Goal: Transaction & Acquisition: Obtain resource

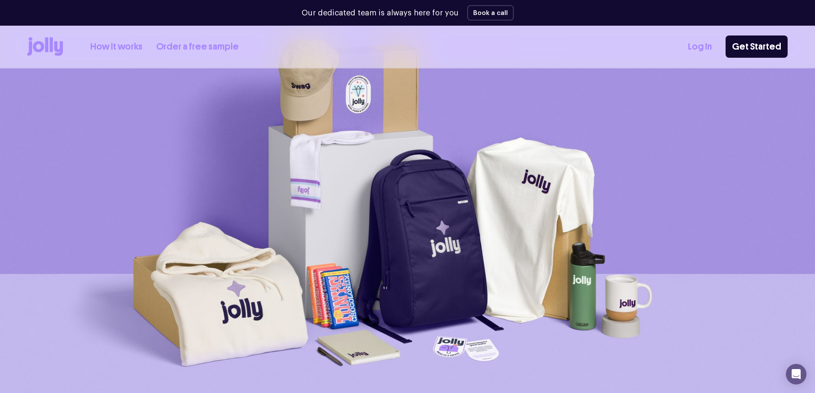
click at [131, 42] on link "How it works" at bounding box center [116, 47] width 52 height 14
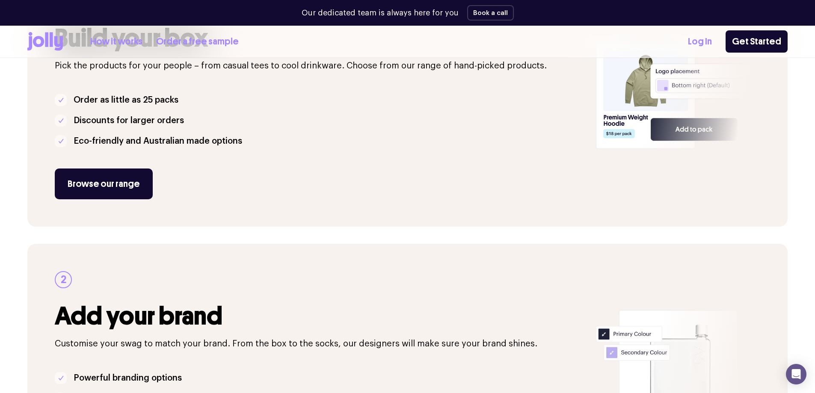
scroll to position [128, 0]
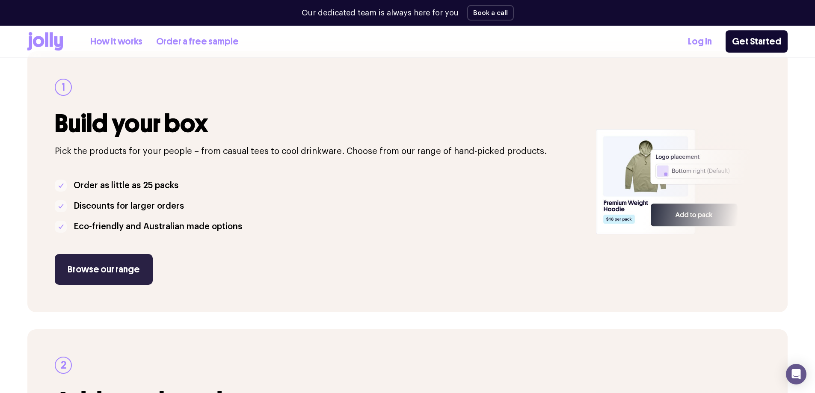
click at [126, 258] on link "Browse our range" at bounding box center [104, 269] width 98 height 31
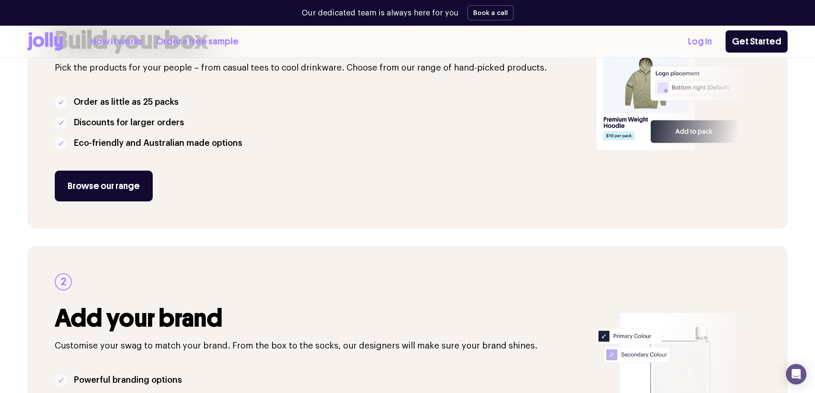
scroll to position [299, 0]
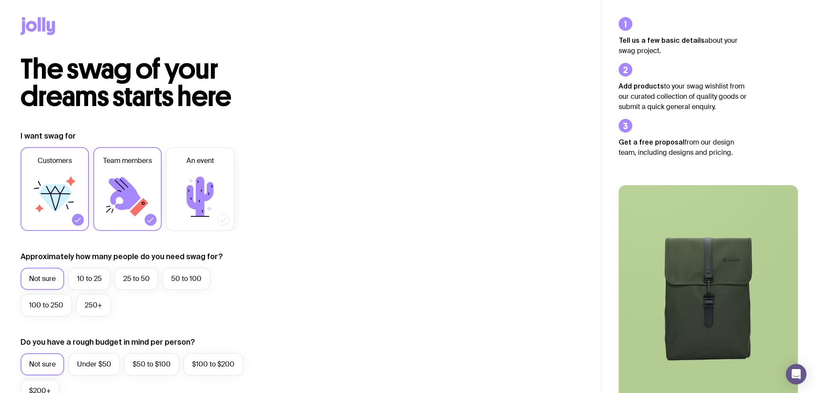
click at [62, 219] on icon at bounding box center [54, 196] width 51 height 51
click at [0, 0] on input "Customers" at bounding box center [0, 0] width 0 height 0
click at [138, 283] on label "25 to 50" at bounding box center [137, 279] width 44 height 22
click at [0, 0] on input "25 to 50" at bounding box center [0, 0] width 0 height 0
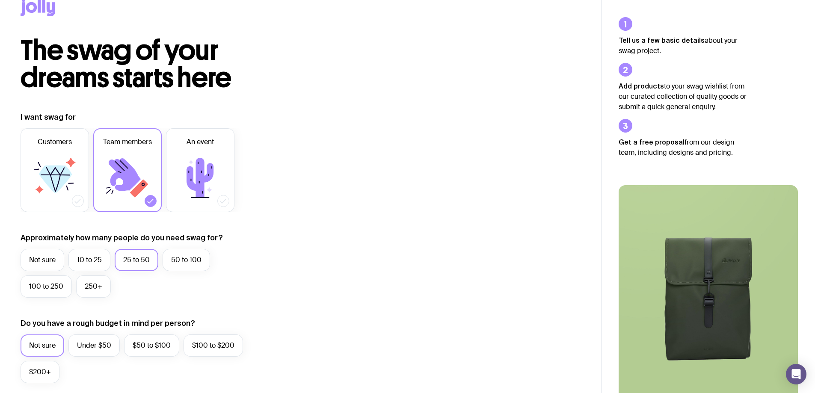
scroll to position [171, 0]
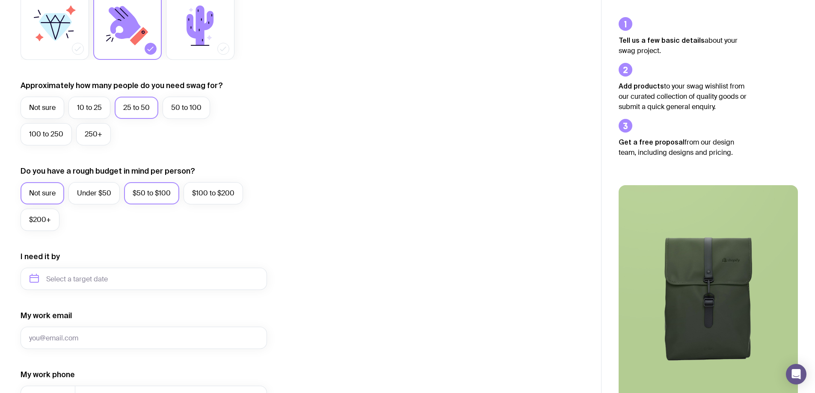
click at [135, 192] on label "$50 to $100" at bounding box center [151, 193] width 55 height 22
click at [0, 0] on input "$50 to $100" at bounding box center [0, 0] width 0 height 0
click at [212, 282] on input "text" at bounding box center [144, 279] width 246 height 22
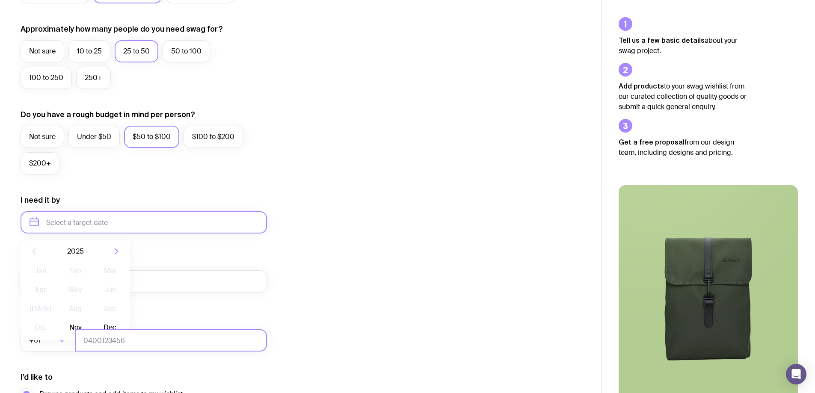
scroll to position [299, 0]
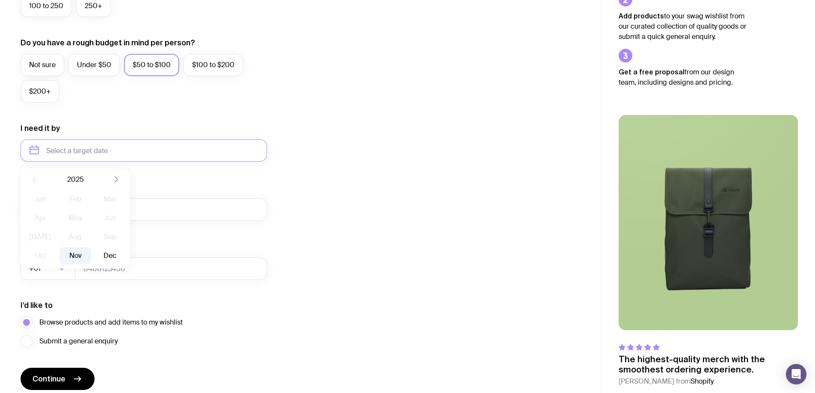
click at [72, 252] on button "Nov" at bounding box center [74, 255] width 31 height 17
type input "November 2025"
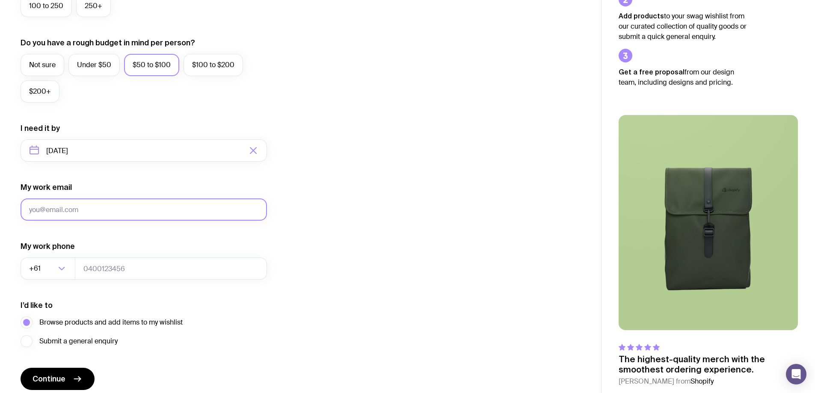
click at [82, 205] on input "My work email" at bounding box center [144, 209] width 246 height 22
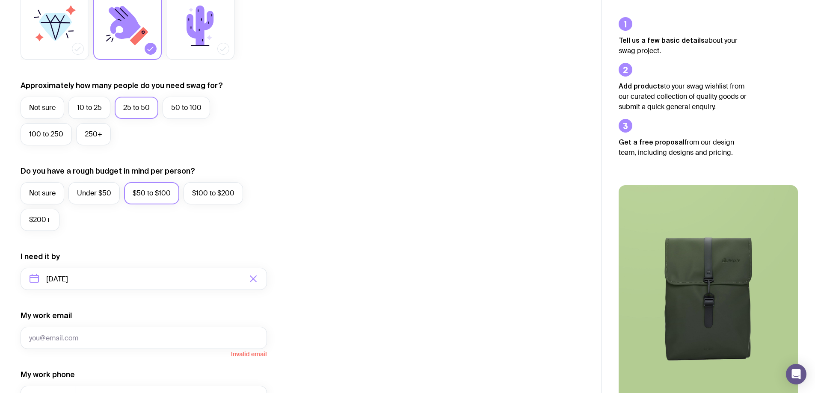
scroll to position [334, 0]
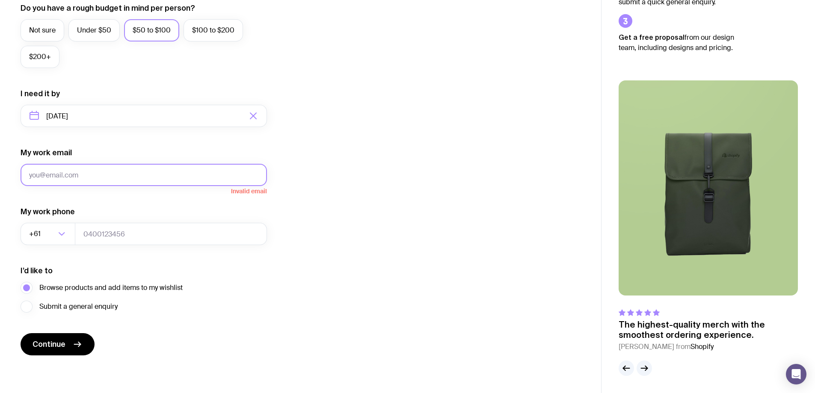
click at [185, 175] on input "My work email" at bounding box center [144, 175] width 246 height 22
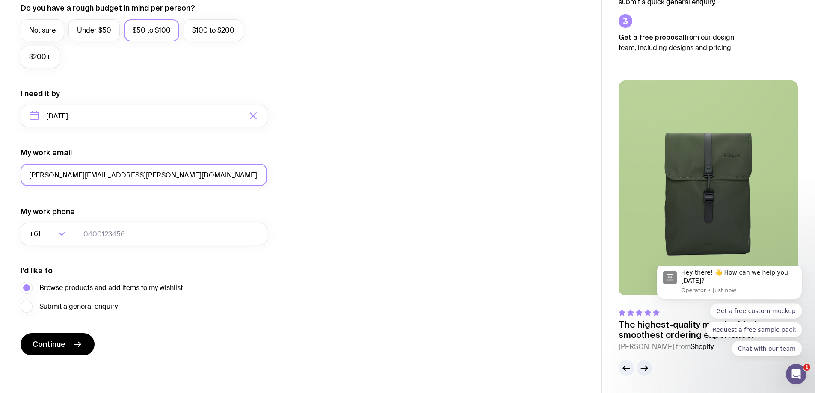
scroll to position [0, 0]
type input "michael.fahrner@endeavour.com.au"
click at [72, 342] on icon "submit" at bounding box center [77, 344] width 10 height 10
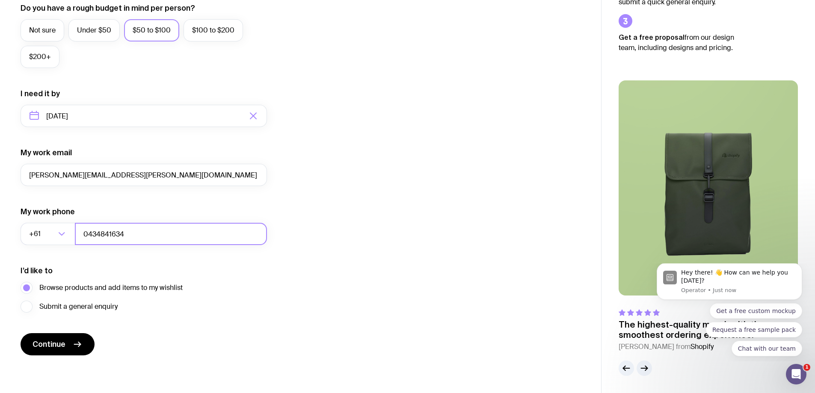
type input "0434841634"
click at [88, 334] on form "I want swag for Customers Team members An event Approximately how many people d…" at bounding box center [144, 76] width 246 height 559
click at [68, 340] on button "Continue" at bounding box center [58, 344] width 74 height 22
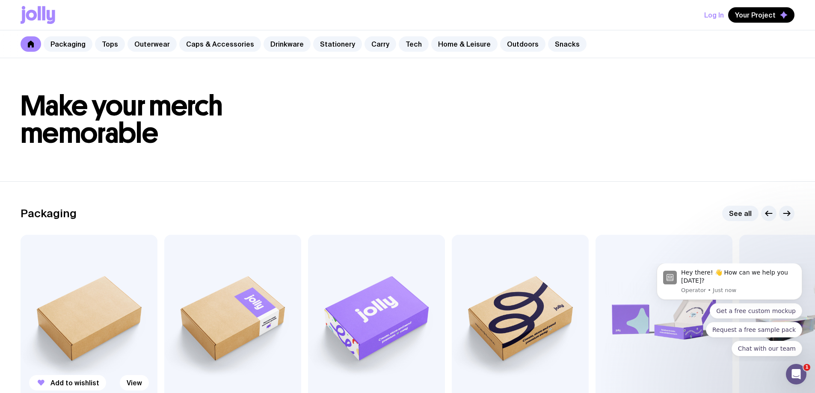
scroll to position [128, 0]
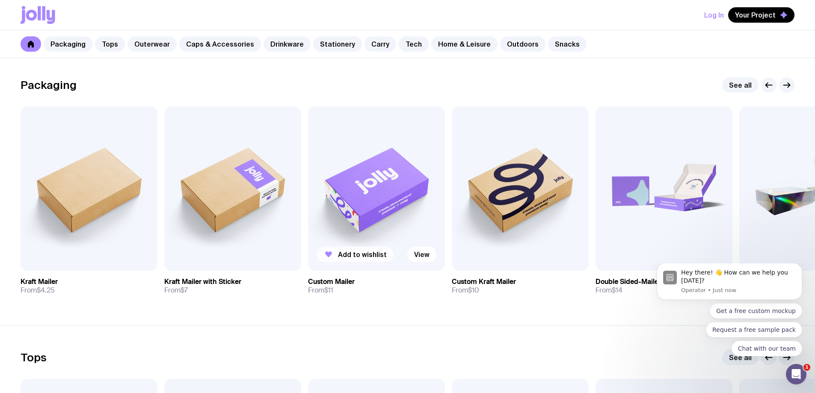
click at [360, 251] on span "Add to wishlist" at bounding box center [362, 254] width 49 height 9
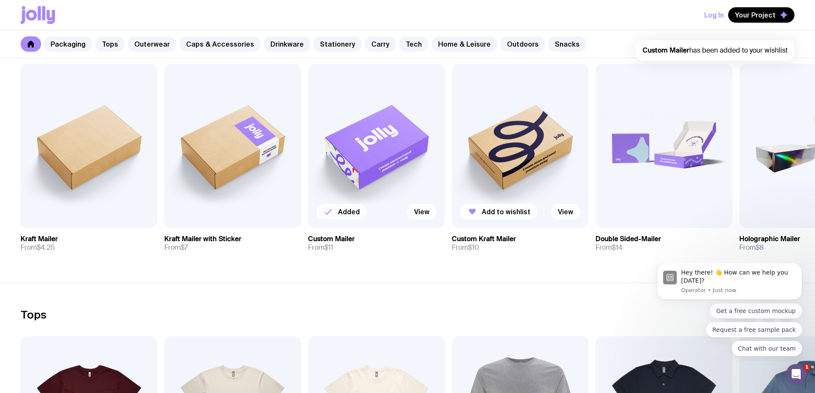
scroll to position [0, 0]
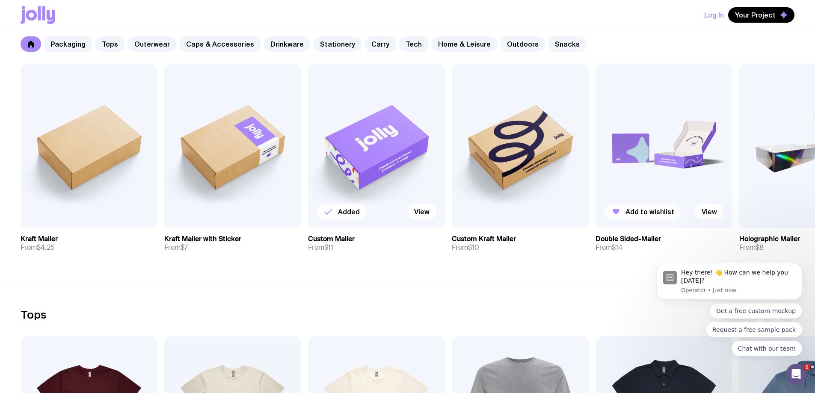
click at [639, 213] on span "Add to wishlist" at bounding box center [649, 211] width 49 height 9
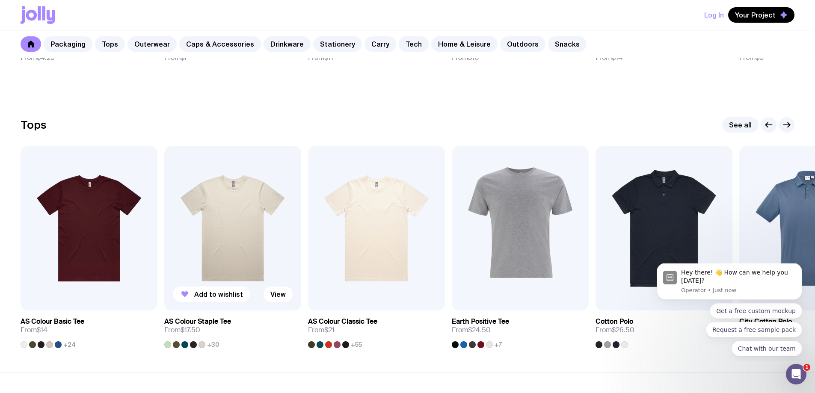
scroll to position [299, 0]
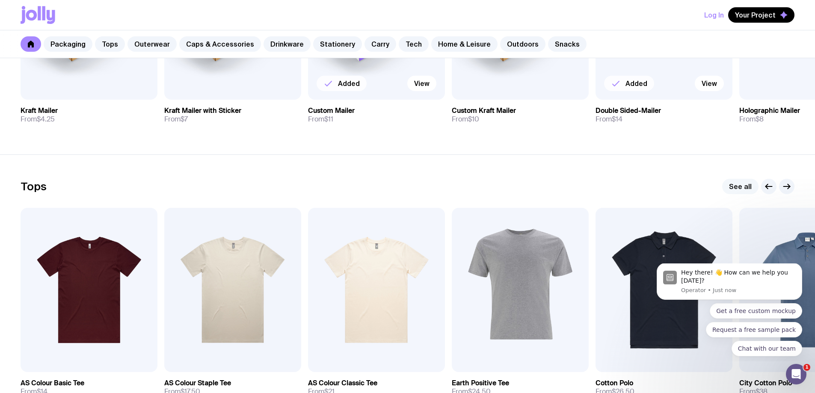
click at [736, 184] on link "See all" at bounding box center [740, 186] width 36 height 15
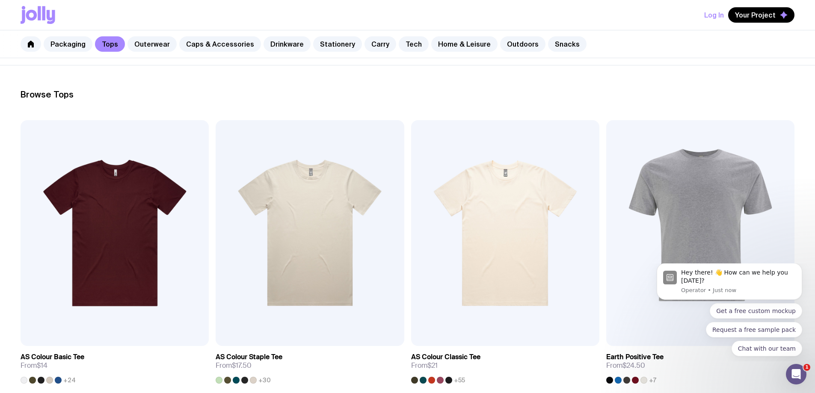
scroll to position [171, 0]
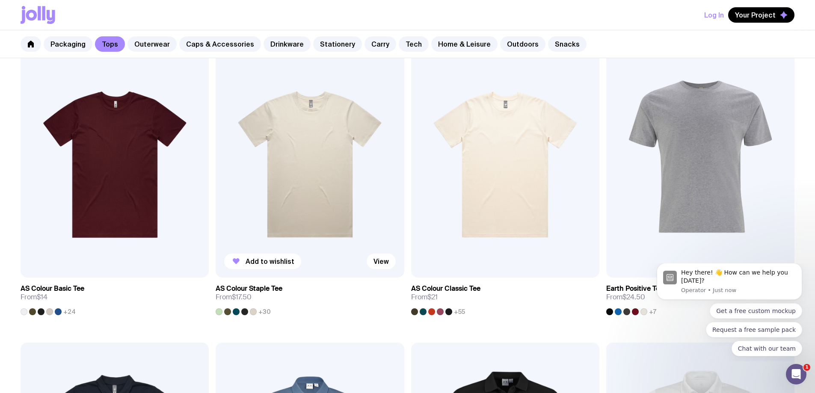
click at [216, 308] on div at bounding box center [219, 311] width 7 height 7
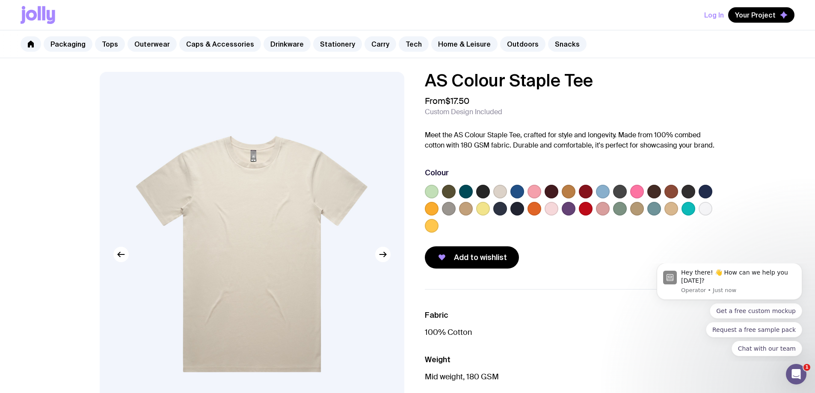
click at [426, 186] on div at bounding box center [432, 192] width 14 height 14
click at [431, 186] on label at bounding box center [432, 192] width 14 height 14
click at [0, 0] on input "radio" at bounding box center [0, 0] width 0 height 0
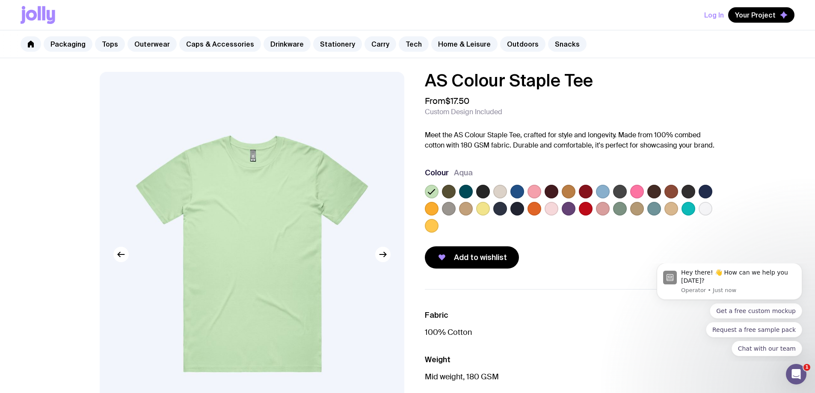
click at [700, 210] on label at bounding box center [705, 209] width 14 height 14
click at [0, 0] on input "radio" at bounding box center [0, 0] width 0 height 0
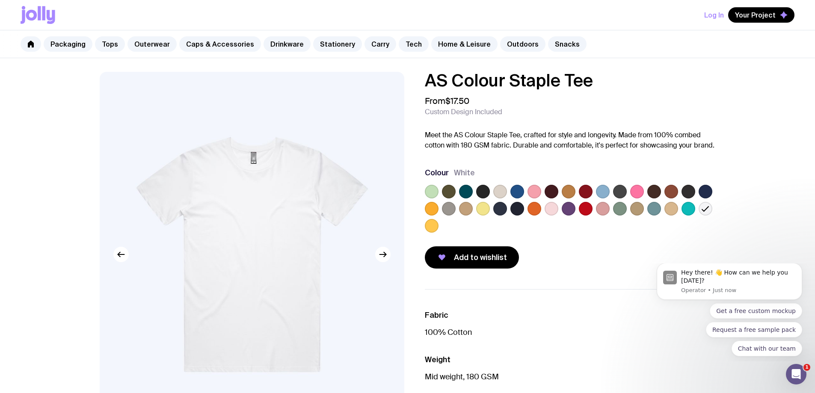
click at [689, 211] on label at bounding box center [688, 209] width 14 height 14
click at [0, 0] on input "radio" at bounding box center [0, 0] width 0 height 0
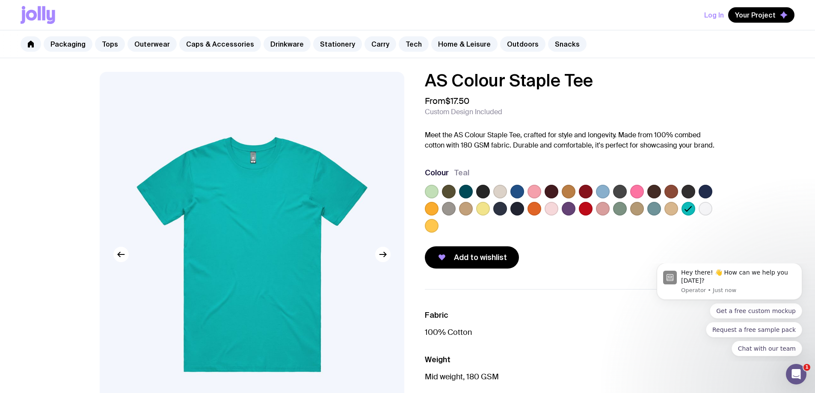
click at [651, 209] on label at bounding box center [654, 209] width 14 height 14
click at [0, 0] on input "radio" at bounding box center [0, 0] width 0 height 0
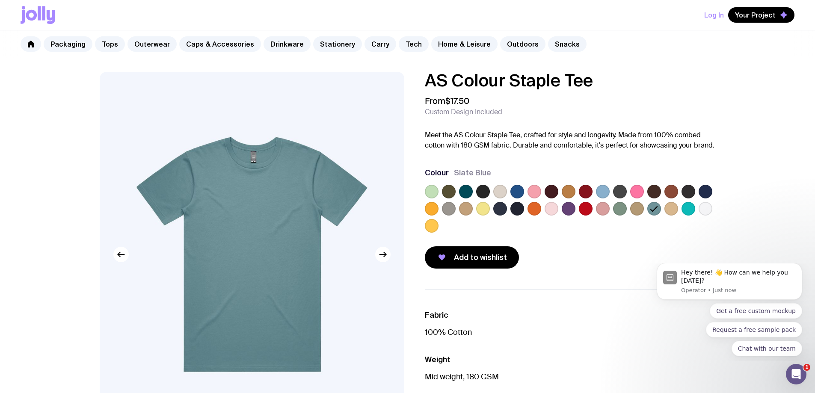
click at [620, 209] on label at bounding box center [620, 209] width 14 height 14
click at [0, 0] on input "radio" at bounding box center [0, 0] width 0 height 0
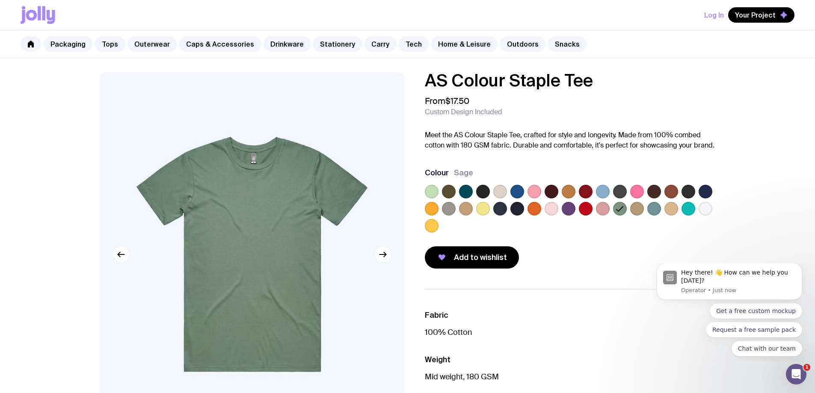
click at [600, 191] on label at bounding box center [603, 192] width 14 height 14
click at [0, 0] on input "radio" at bounding box center [0, 0] width 0 height 0
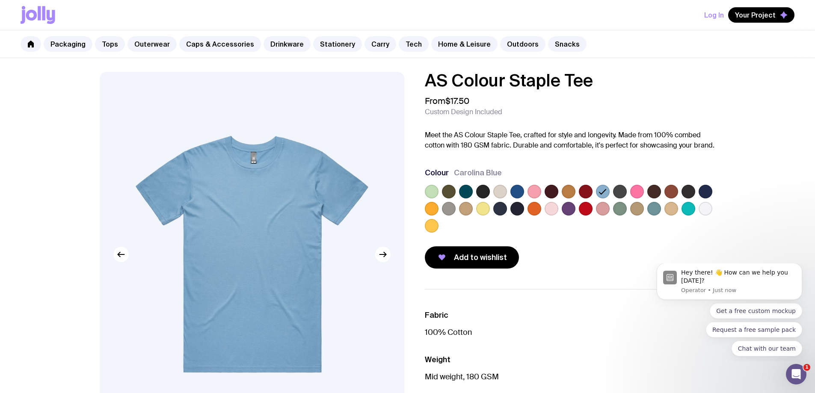
scroll to position [171, 0]
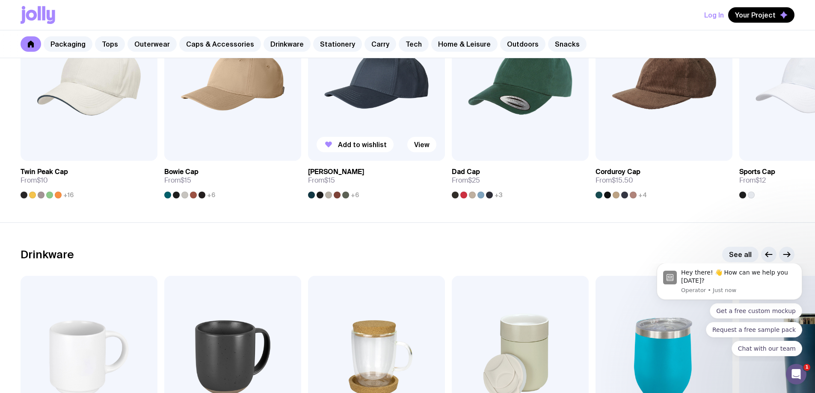
scroll to position [1283, 0]
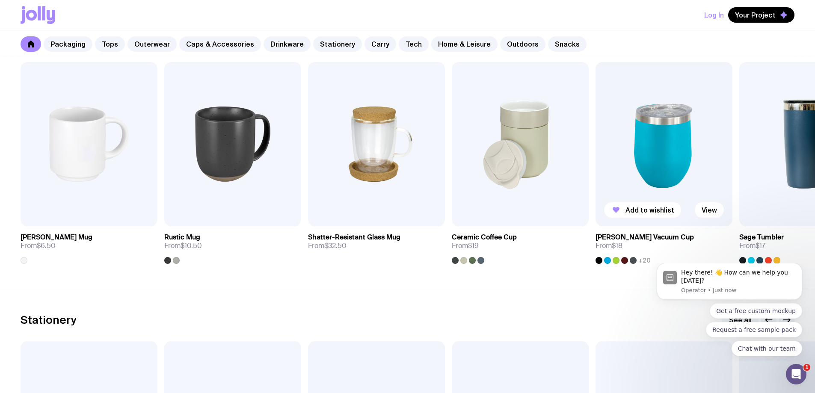
click at [614, 262] on div at bounding box center [615, 260] width 7 height 7
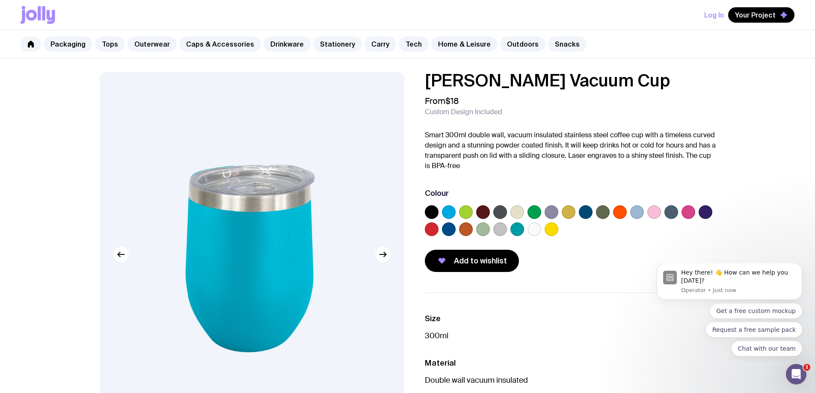
click at [462, 206] on div at bounding box center [466, 212] width 14 height 14
click at [464, 210] on label at bounding box center [466, 212] width 14 height 14
click at [0, 0] on input "radio" at bounding box center [0, 0] width 0 height 0
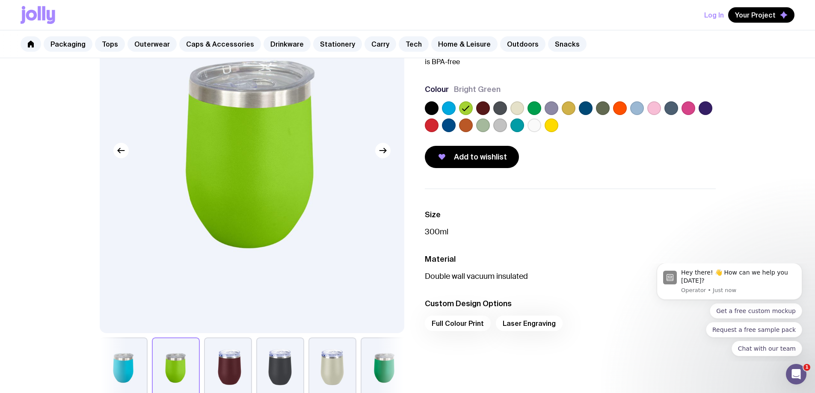
scroll to position [43, 0]
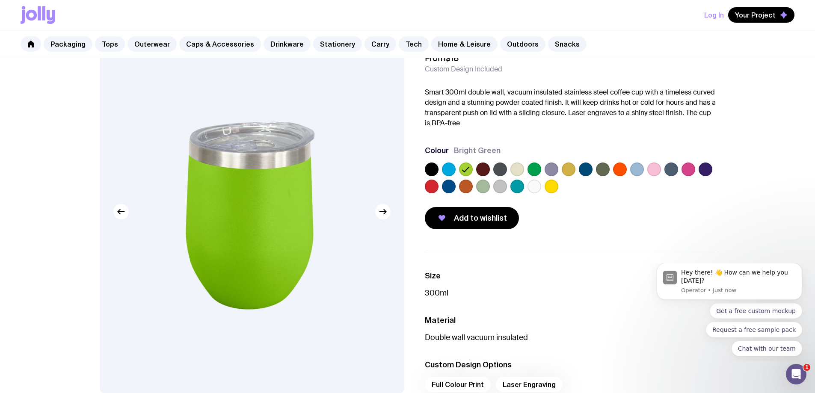
click at [540, 169] on label at bounding box center [534, 170] width 14 height 14
click at [0, 0] on input "radio" at bounding box center [0, 0] width 0 height 0
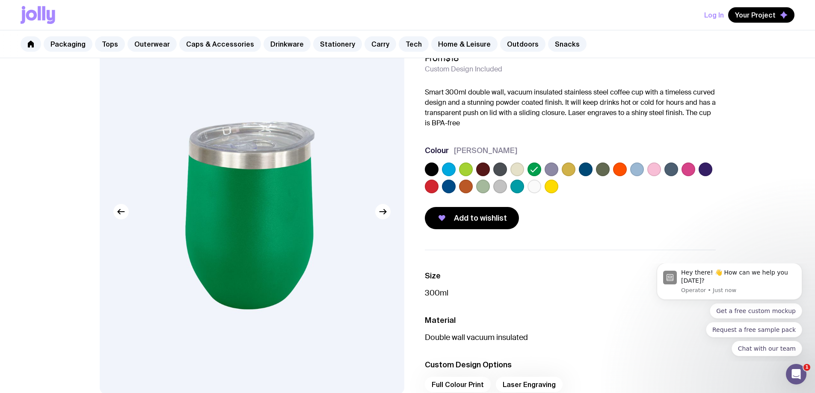
click at [606, 167] on label at bounding box center [603, 170] width 14 height 14
click at [0, 0] on input "radio" at bounding box center [0, 0] width 0 height 0
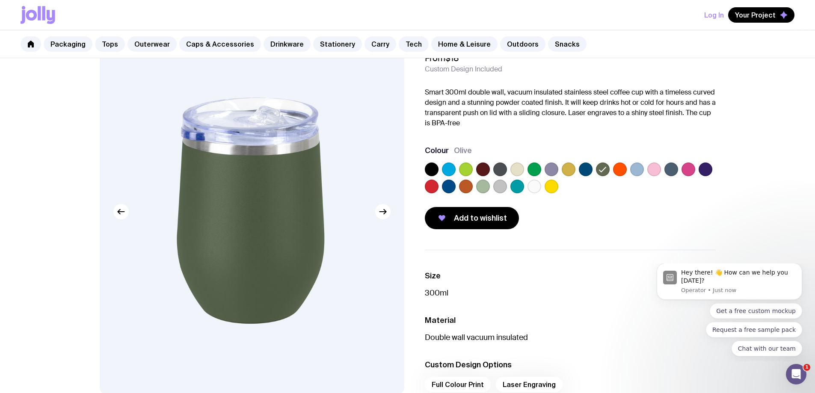
click at [515, 187] on label at bounding box center [517, 187] width 14 height 14
click at [0, 0] on input "radio" at bounding box center [0, 0] width 0 height 0
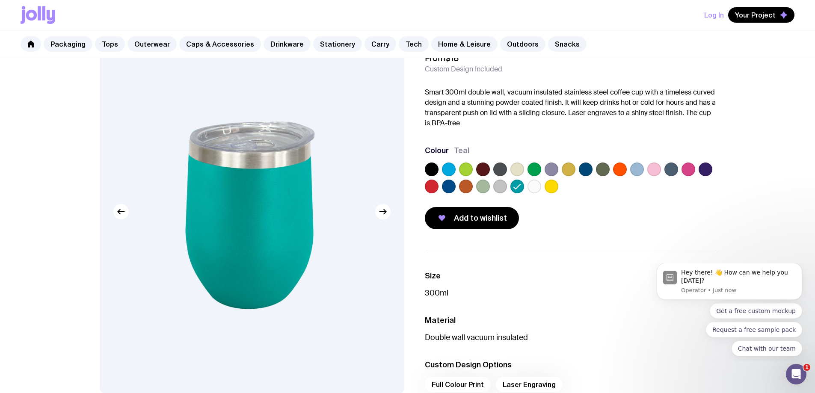
click at [466, 168] on label at bounding box center [466, 170] width 14 height 14
click at [0, 0] on input "radio" at bounding box center [0, 0] width 0 height 0
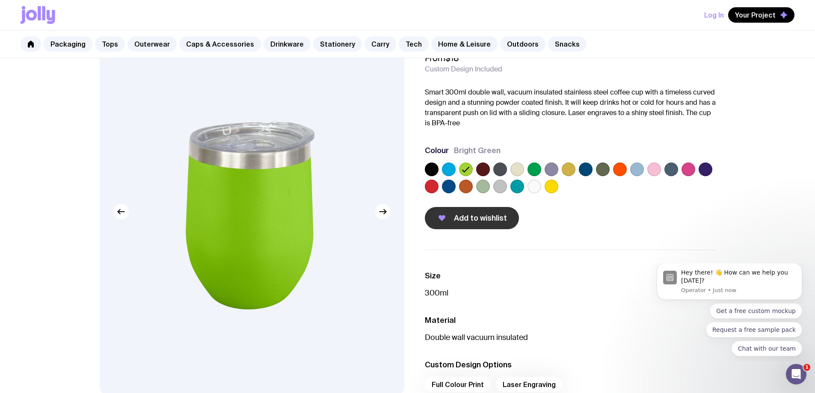
click at [464, 219] on span "Add to wishlist" at bounding box center [480, 218] width 53 height 10
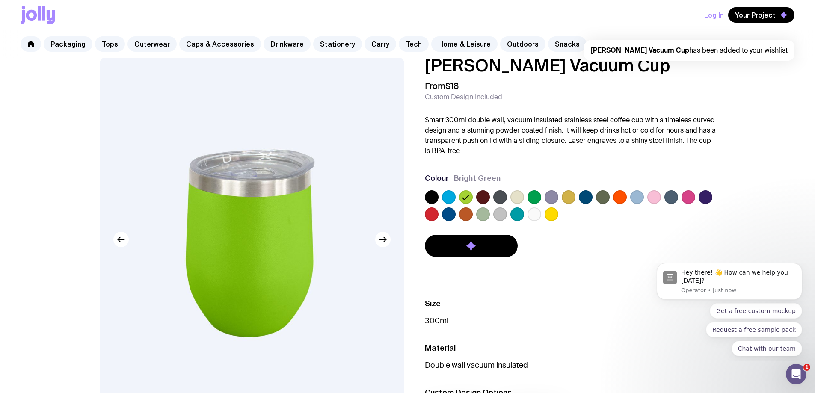
scroll to position [0, 0]
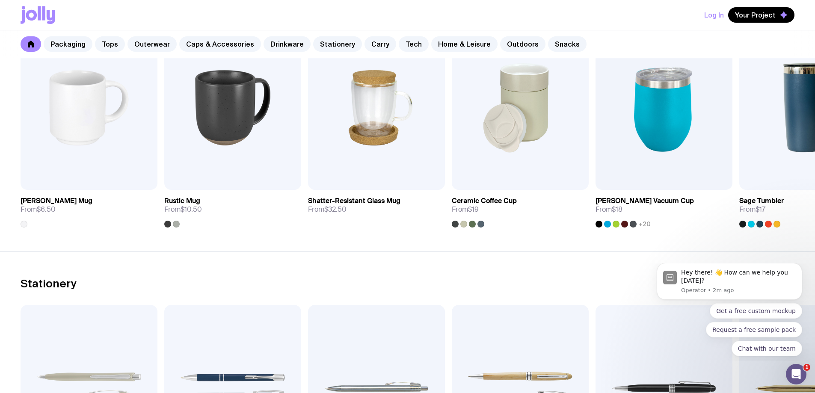
scroll to position [1299, 0]
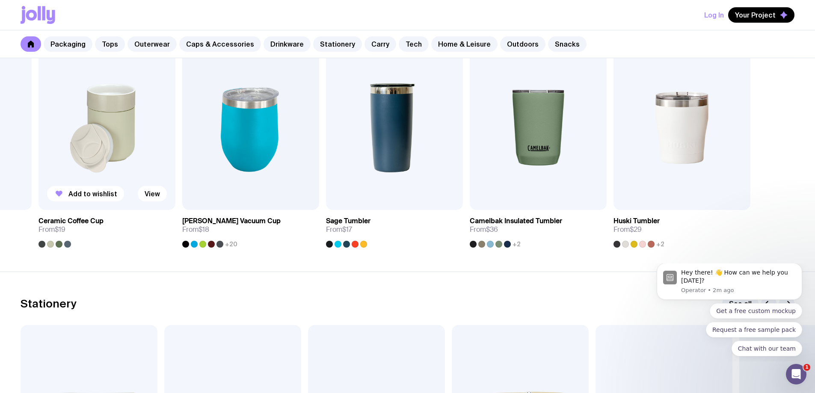
drag, startPoint x: 681, startPoint y: 177, endPoint x: 155, endPoint y: 179, distance: 526.5
click at [182, 183] on img at bounding box center [250, 128] width 137 height 164
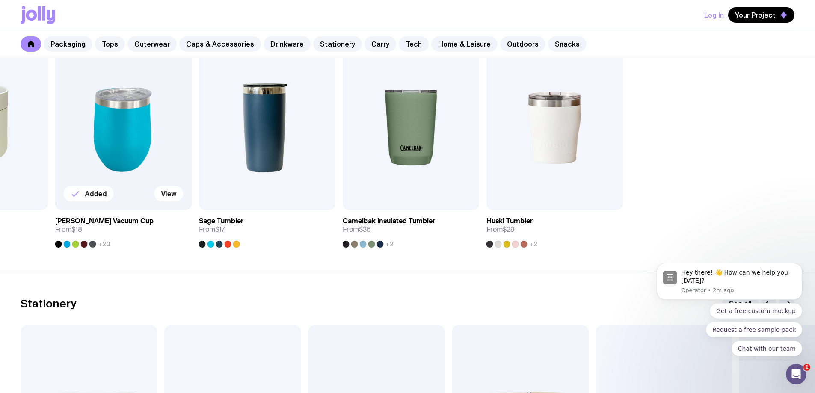
drag, startPoint x: 658, startPoint y: 181, endPoint x: 121, endPoint y: 175, distance: 537.7
click at [142, 181] on div "Add to wishlist View Stella Stackable Mug From $6.50 Add to wishlist View Rusti…" at bounding box center [408, 147] width 774 height 202
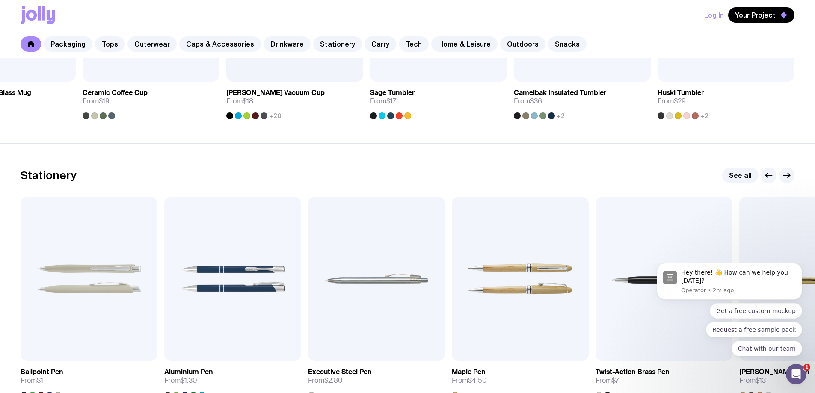
scroll to position [1556, 0]
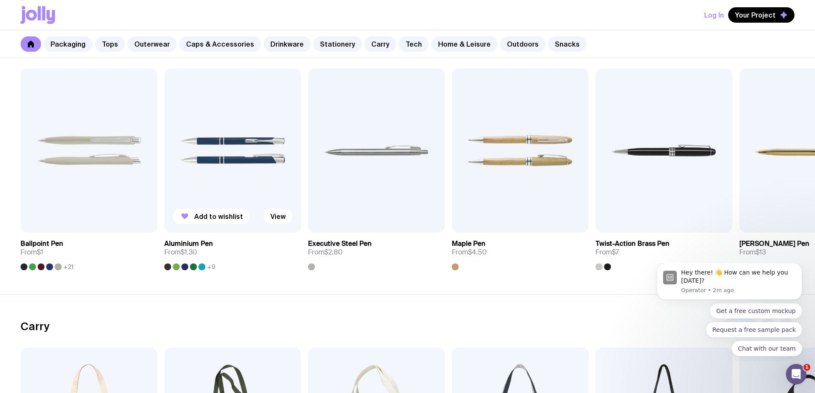
click at [176, 267] on div at bounding box center [176, 266] width 7 height 7
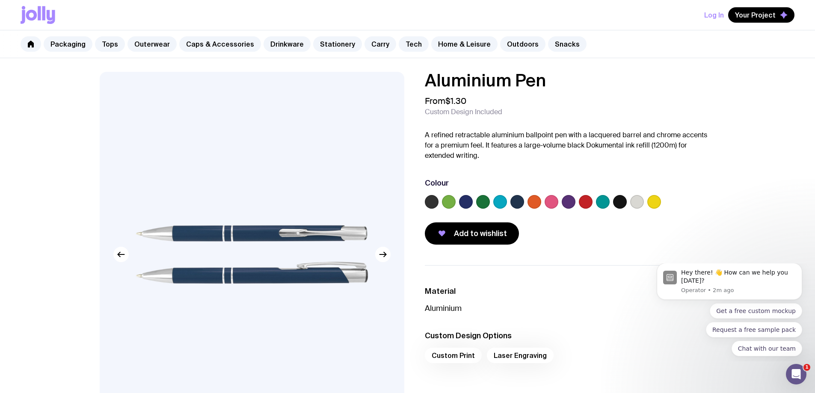
click at [450, 205] on label at bounding box center [449, 202] width 14 height 14
click at [0, 0] on input "radio" at bounding box center [0, 0] width 0 height 0
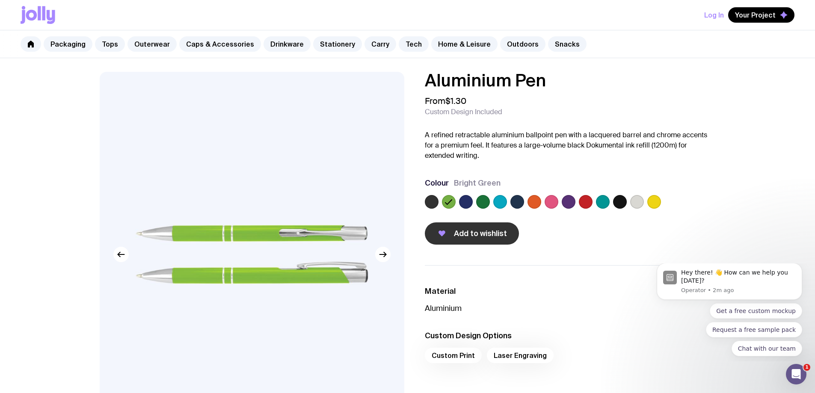
click at [470, 234] on span "Add to wishlist" at bounding box center [480, 233] width 53 height 10
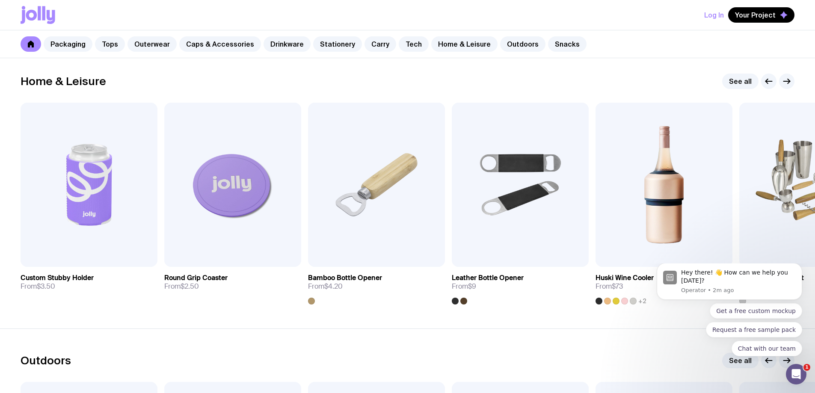
scroll to position [2411, 0]
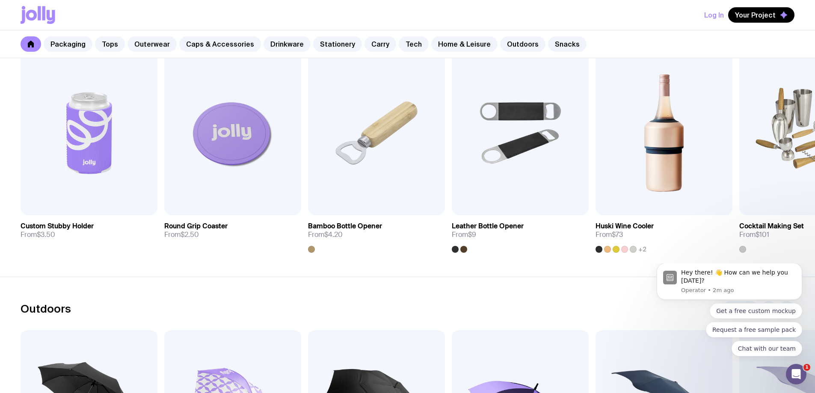
drag, startPoint x: 644, startPoint y: 181, endPoint x: 294, endPoint y: 257, distance: 358.5
click at [294, 257] on section "Home & Leisure See all Add to wishlist View Custom Stubby Holder From $3.50 Add…" at bounding box center [407, 136] width 815 height 279
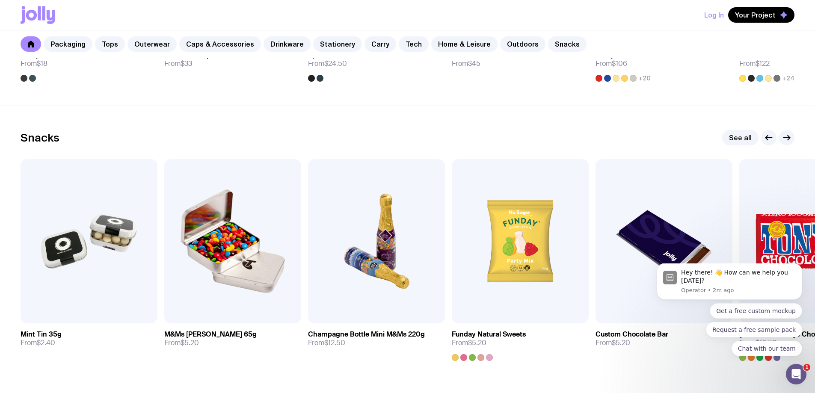
scroll to position [2862, 0]
click at [787, 136] on icon "button" at bounding box center [786, 137] width 10 height 10
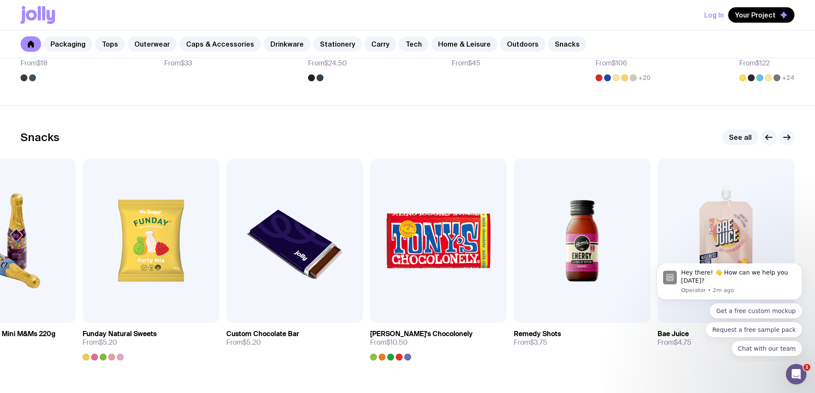
click at [786, 136] on icon "button" at bounding box center [786, 137] width 10 height 10
click at [765, 134] on icon "button" at bounding box center [768, 137] width 10 height 10
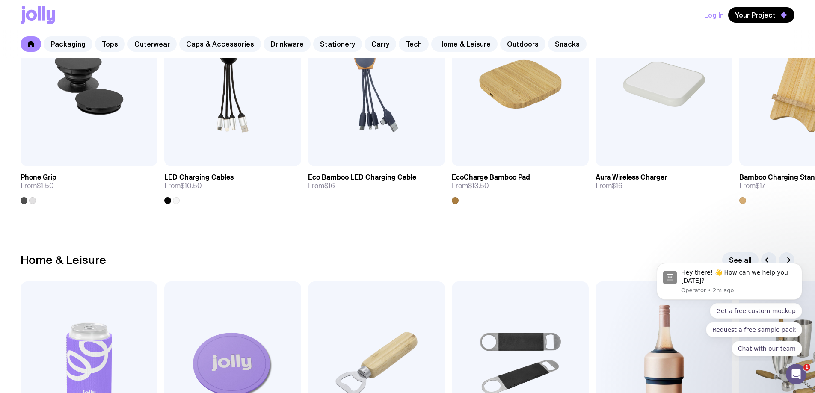
scroll to position [2135, 0]
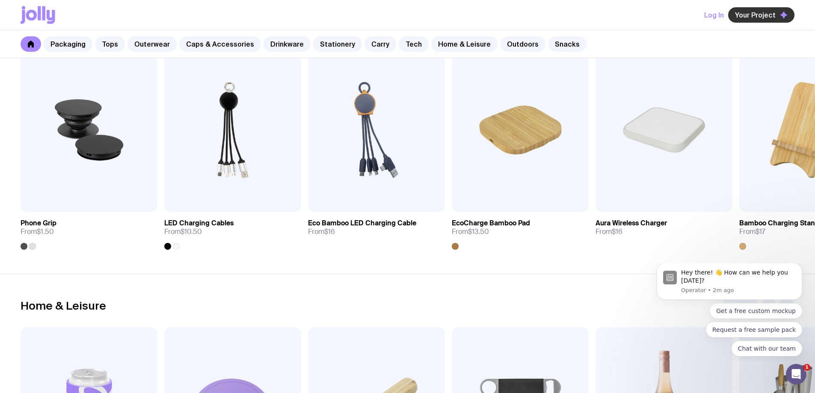
click at [752, 8] on button "Your Project" at bounding box center [761, 14] width 66 height 15
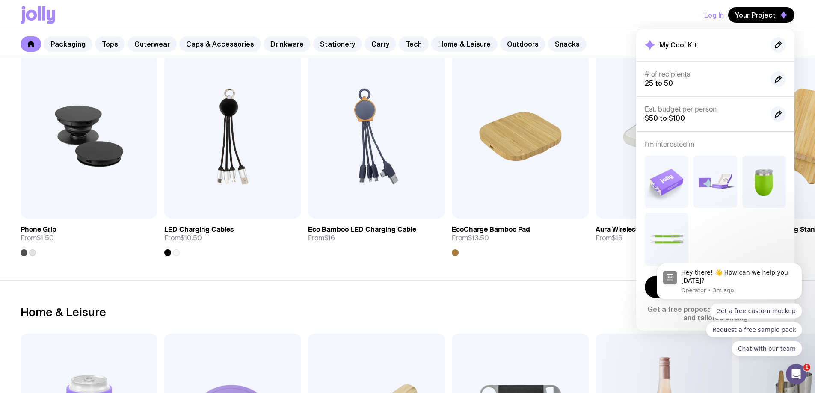
scroll to position [2092, 0]
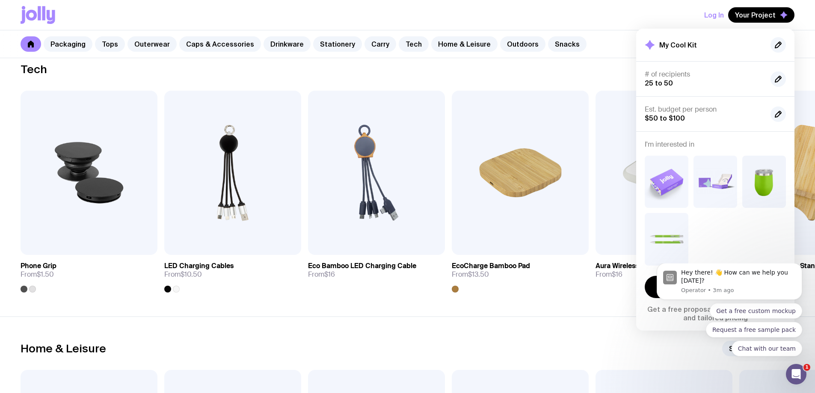
click at [502, 313] on section "Tech See all Add to wishlist View Phone Grip From $1.50 Add to wishlist View LE…" at bounding box center [407, 176] width 815 height 279
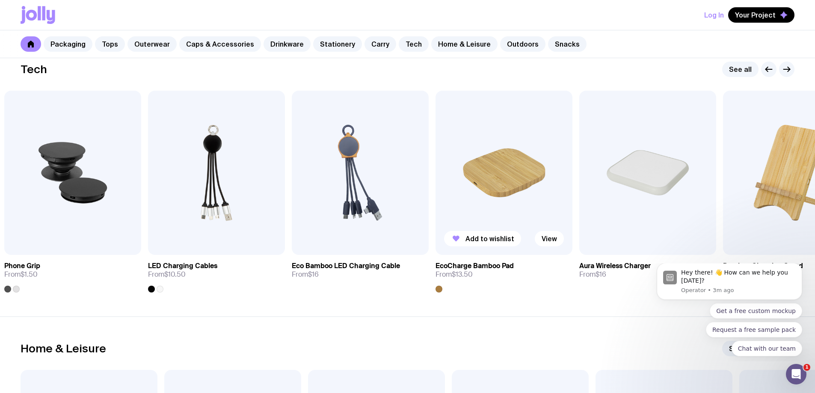
drag, startPoint x: 607, startPoint y: 191, endPoint x: 25, endPoint y: 131, distance: 585.6
click at [35, 133] on div "Add to wishlist View Phone Grip From $1.50 Add to wishlist View LED Charging Ca…" at bounding box center [408, 192] width 774 height 202
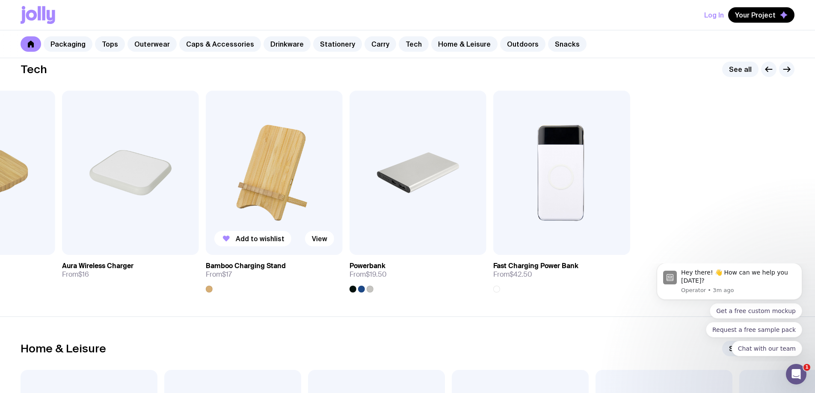
drag, startPoint x: 610, startPoint y: 195, endPoint x: 220, endPoint y: 195, distance: 390.5
click at [233, 195] on div "Add to wishlist View Phone Grip From $1.50 Add to wishlist View LED Charging Ca…" at bounding box center [408, 192] width 774 height 202
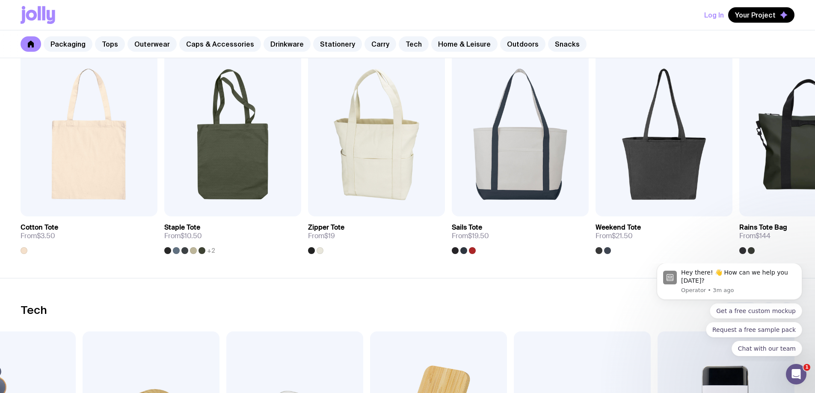
scroll to position [1793, 0]
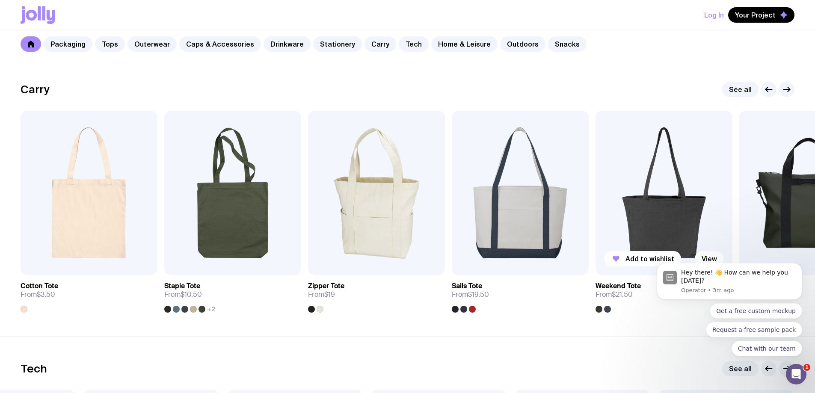
drag, startPoint x: 645, startPoint y: 245, endPoint x: 295, endPoint y: 218, distance: 351.3
click at [595, 221] on img at bounding box center [663, 193] width 137 height 164
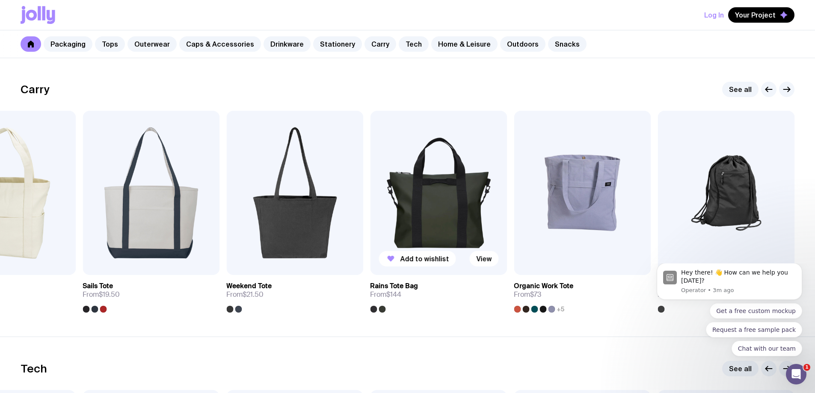
click at [359, 207] on div "Add to wishlist View Cotton Tote From $3.50 Add to wishlist View Staple Tote Fr…" at bounding box center [408, 212] width 774 height 202
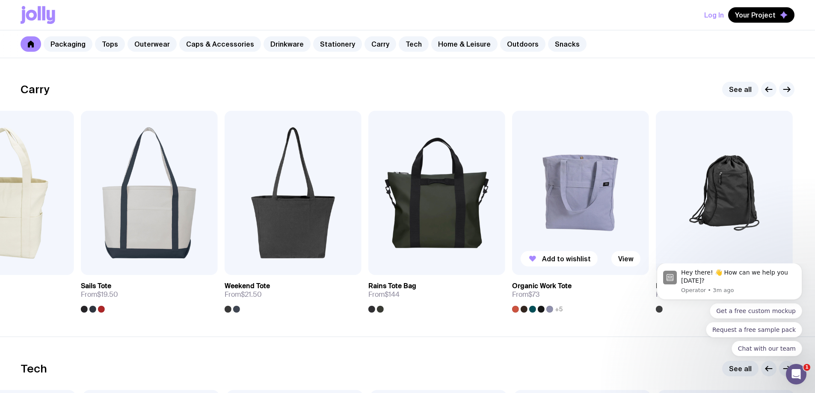
click at [390, 217] on div "Add to wishlist View Cotton Tote From $3.50 Add to wishlist View Staple Tote Fr…" at bounding box center [408, 212] width 774 height 202
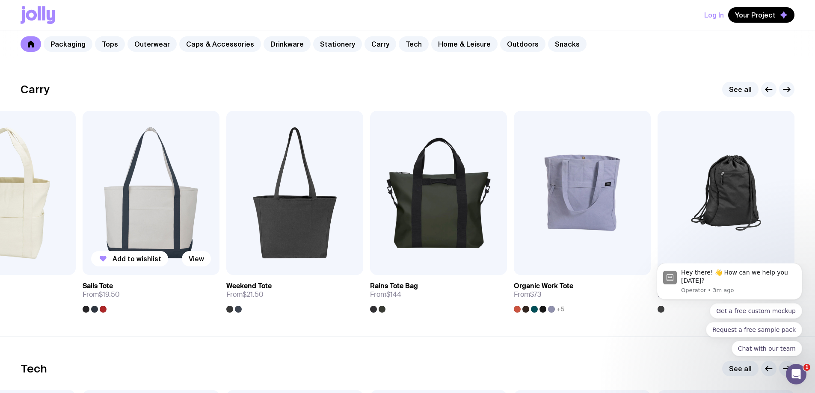
drag, startPoint x: 259, startPoint y: 211, endPoint x: 312, endPoint y: 212, distance: 53.0
click at [219, 212] on img at bounding box center [151, 193] width 137 height 164
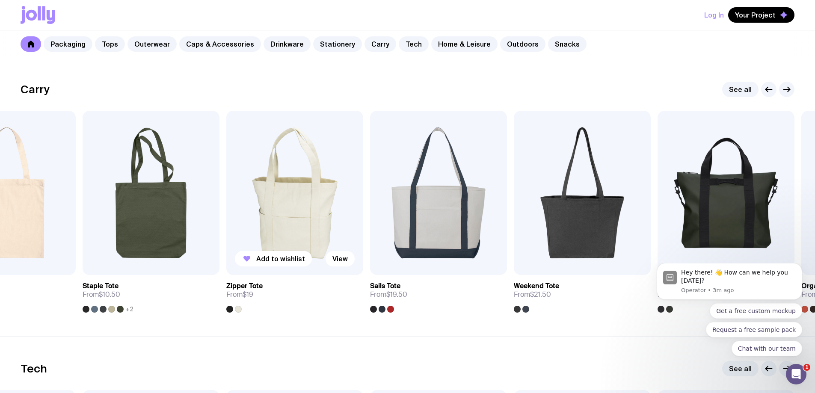
drag, startPoint x: 231, startPoint y: 208, endPoint x: 443, endPoint y: 240, distance: 214.0
click at [363, 234] on img at bounding box center [294, 193] width 137 height 164
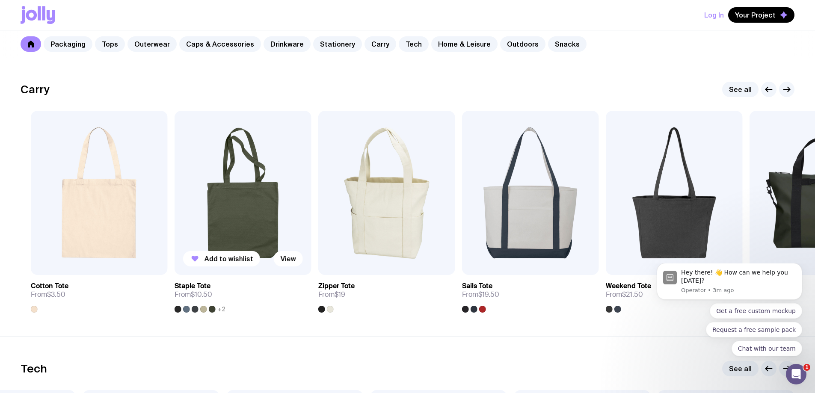
drag, startPoint x: 152, startPoint y: 213, endPoint x: 415, endPoint y: 242, distance: 264.6
click at [373, 238] on div "Add to wishlist View Cotton Tote From $3.50 Add to wishlist View Staple Tote Fr…" at bounding box center [408, 212] width 774 height 202
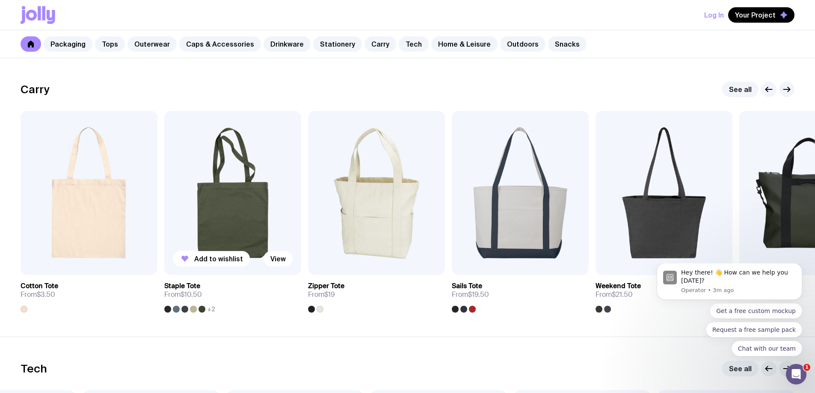
click at [359, 220] on div "Add to wishlist View Cotton Tote From $3.50 Add to wishlist View Staple Tote Fr…" at bounding box center [408, 212] width 774 height 202
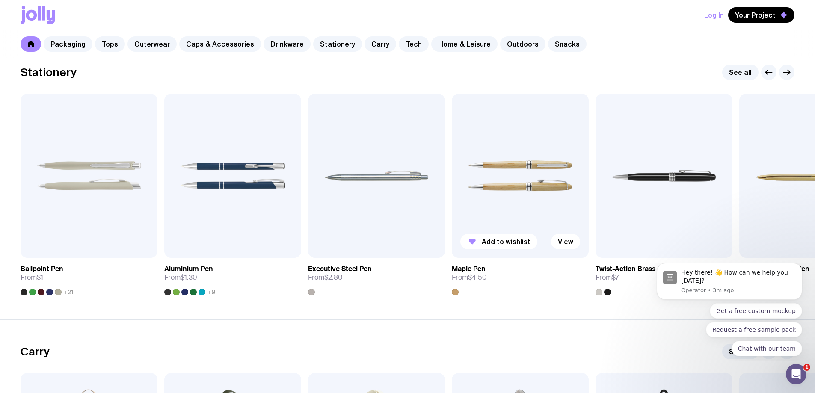
scroll to position [1451, 0]
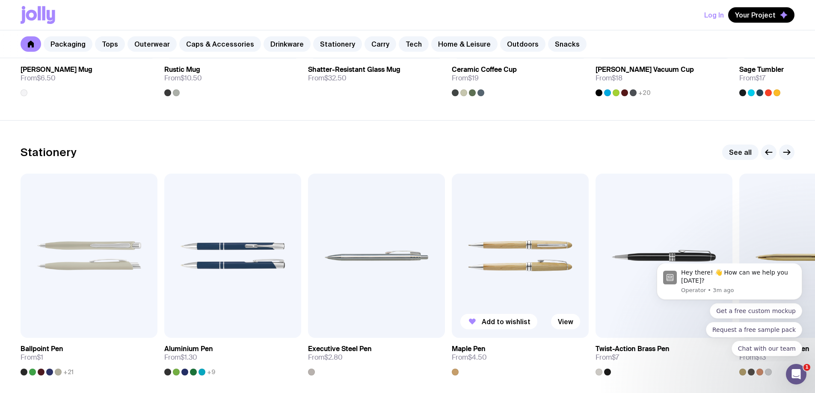
click at [452, 253] on img at bounding box center [520, 256] width 137 height 164
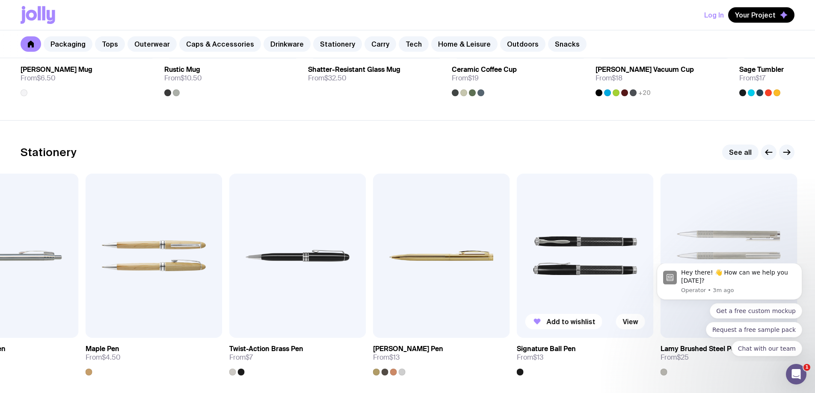
drag, startPoint x: 518, startPoint y: 247, endPoint x: 446, endPoint y: 247, distance: 71.9
click at [446, 247] on div "Add to wishlist View Ballpoint Pen From $1 +21 Added View Aluminium Pen From $1…" at bounding box center [408, 275] width 774 height 202
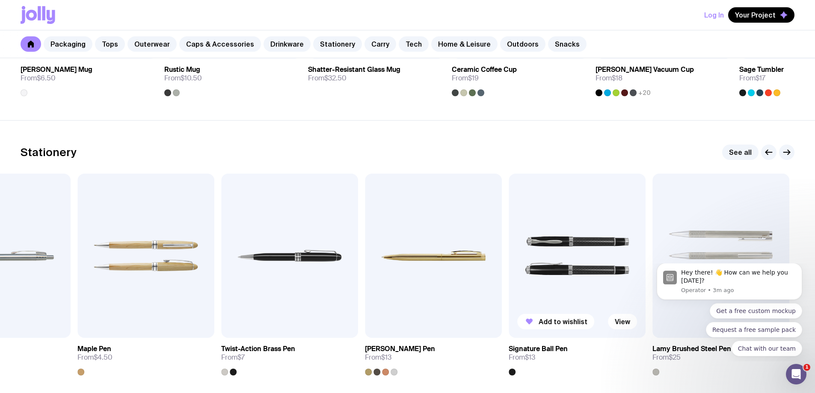
drag, startPoint x: 576, startPoint y: 237, endPoint x: 403, endPoint y: 216, distance: 174.1
click at [509, 220] on img at bounding box center [577, 256] width 137 height 164
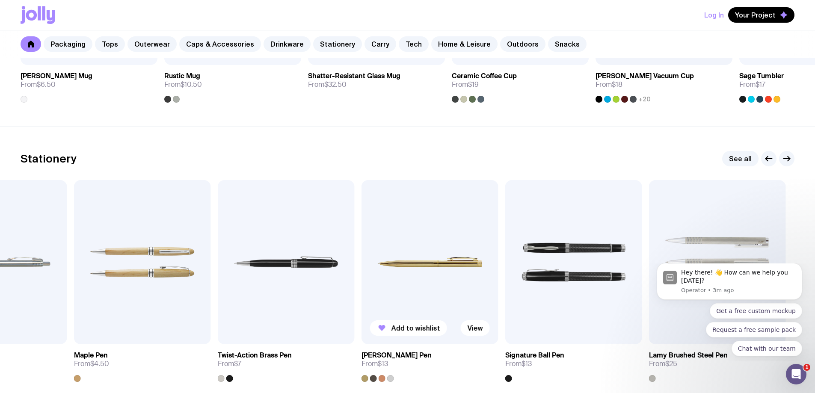
scroll to position [1322, 0]
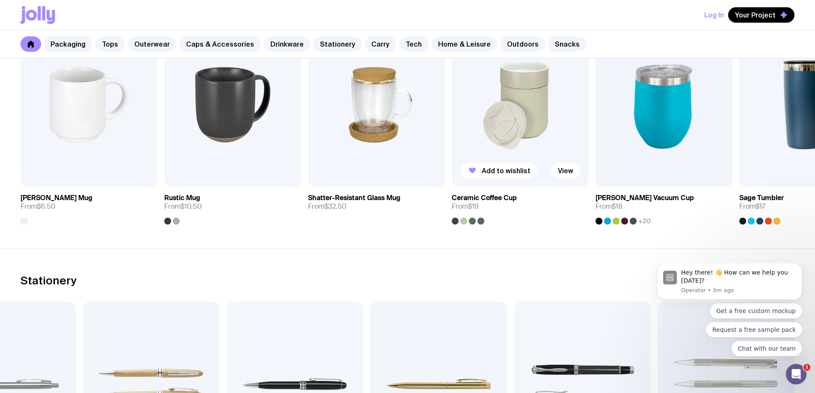
click at [384, 137] on div "Add to wishlist View Stella Stackable Mug From $6.50 Add to wishlist View Rusti…" at bounding box center [408, 124] width 774 height 202
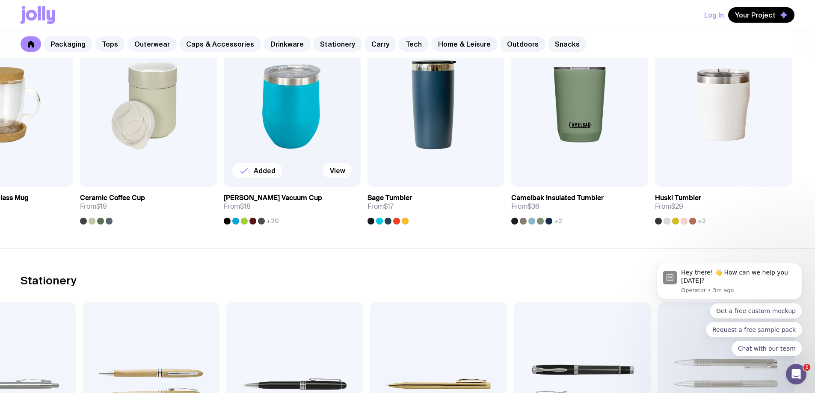
drag, startPoint x: 646, startPoint y: 119, endPoint x: 131, endPoint y: 110, distance: 515.0
click at [511, 120] on img at bounding box center [579, 105] width 137 height 164
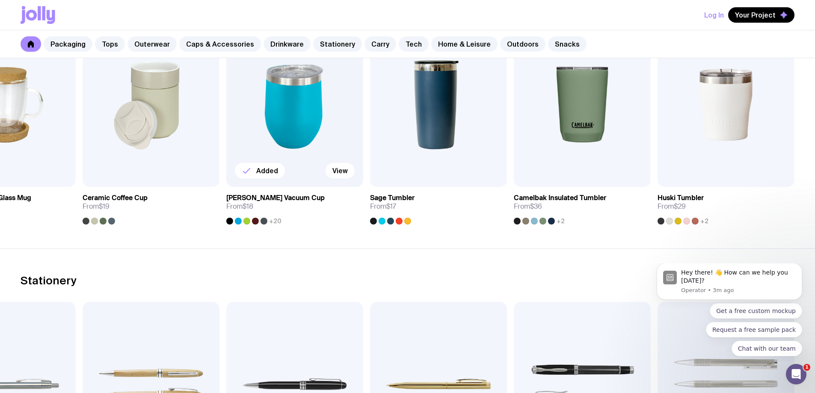
drag, startPoint x: 591, startPoint y: 132, endPoint x: 291, endPoint y: 135, distance: 300.3
click at [337, 135] on div "Add to wishlist View Stella Stackable Mug From $6.50 Add to wishlist View Rusti…" at bounding box center [408, 124] width 774 height 202
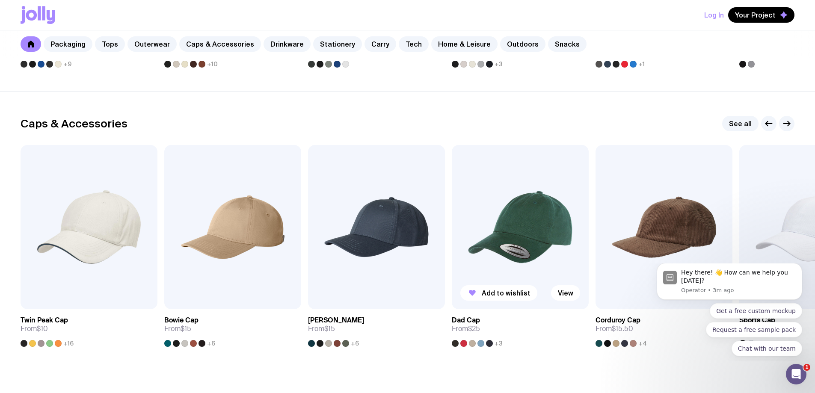
scroll to position [852, 0]
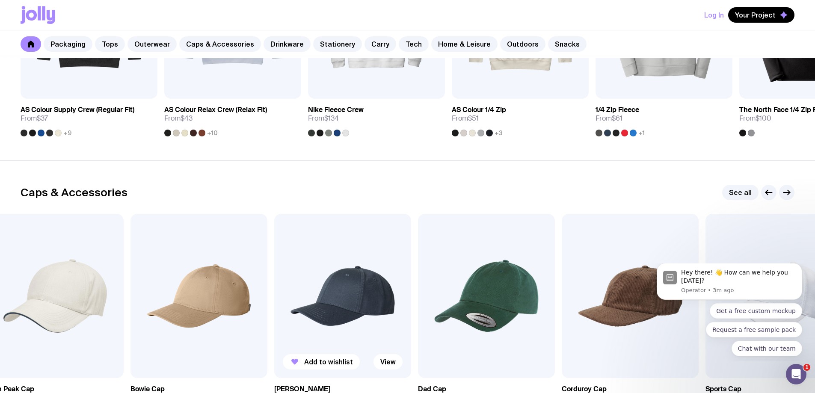
drag, startPoint x: 559, startPoint y: 248, endPoint x: 0, endPoint y: 235, distance: 559.2
click at [0, 235] on div "Caps & Accessories See all Add to wishlist View Twin Peak Cap From $10 +16 Add …" at bounding box center [407, 300] width 815 height 231
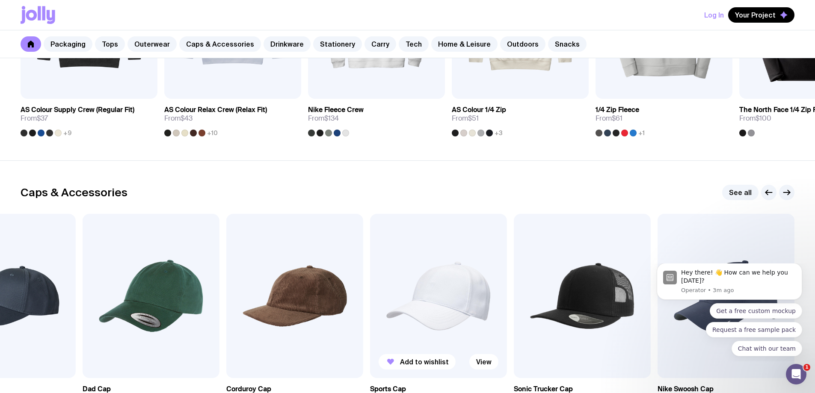
drag, startPoint x: 402, startPoint y: 255, endPoint x: 243, endPoint y: 255, distance: 159.1
click at [279, 255] on div "Add to wishlist View Twin Peak Cap From $10 +16 Add to wishlist View Bowie Cap …" at bounding box center [408, 315] width 774 height 202
click at [735, 187] on link "See all" at bounding box center [740, 192] width 36 height 15
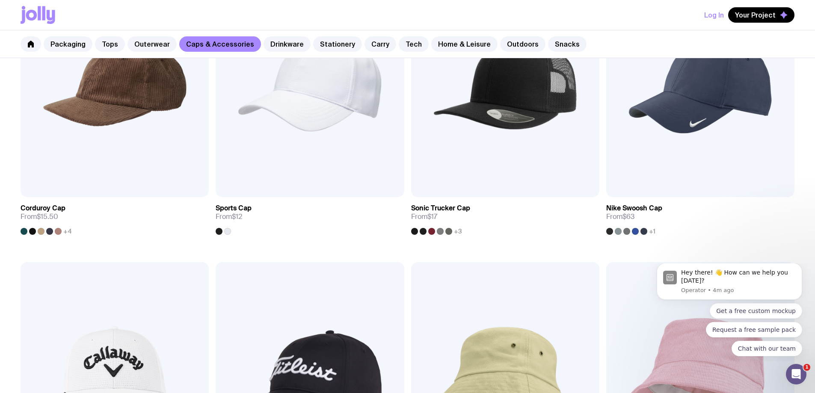
scroll to position [799, 0]
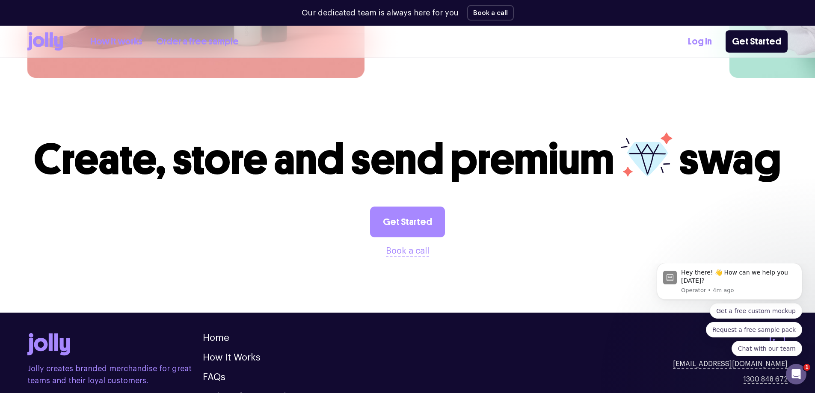
scroll to position [2382, 0]
